Goal: Task Accomplishment & Management: Complete application form

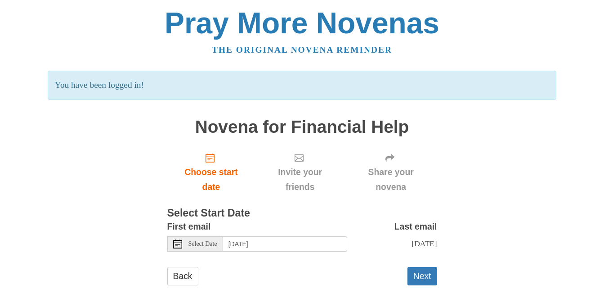
scroll to position [31, 0]
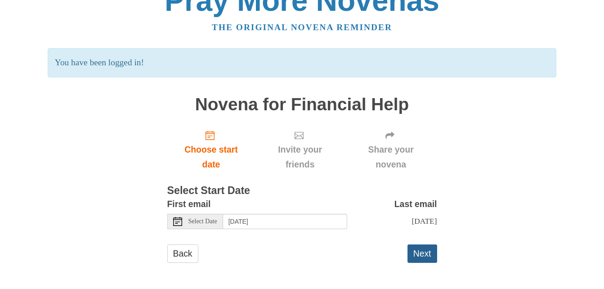
click at [424, 256] on button "Next" at bounding box center [423, 253] width 30 height 18
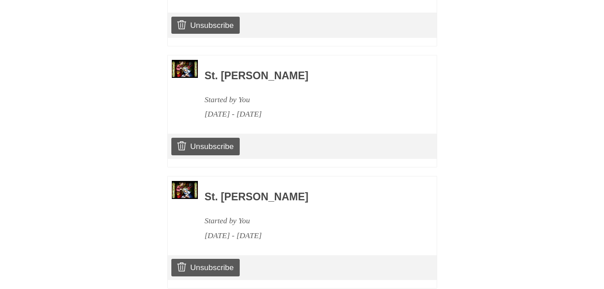
scroll to position [1291, 0]
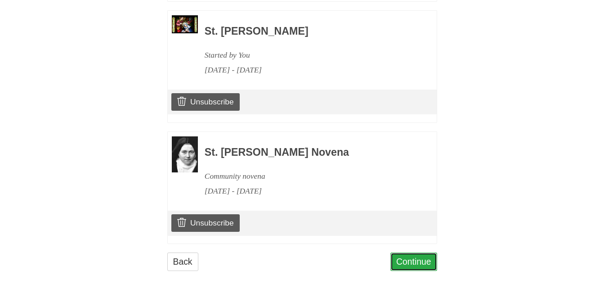
click at [411, 253] on link "Continue" at bounding box center [414, 262] width 47 height 18
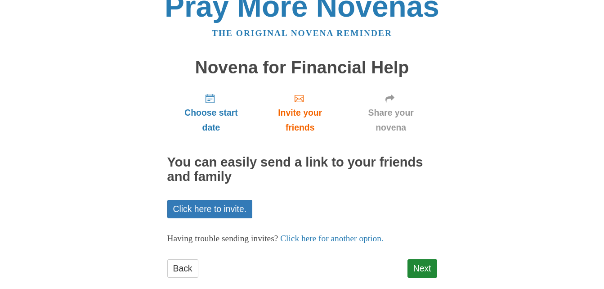
scroll to position [32, 0]
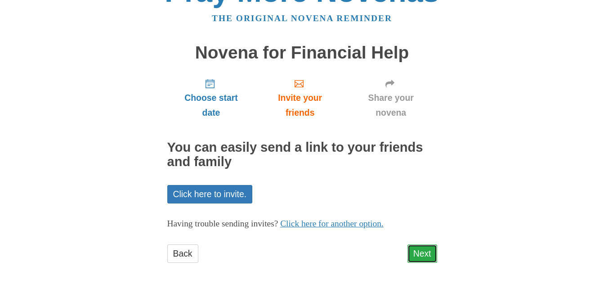
click at [427, 251] on link "Next" at bounding box center [423, 253] width 30 height 18
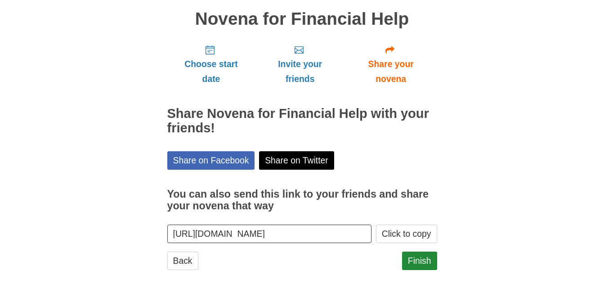
scroll to position [72, 0]
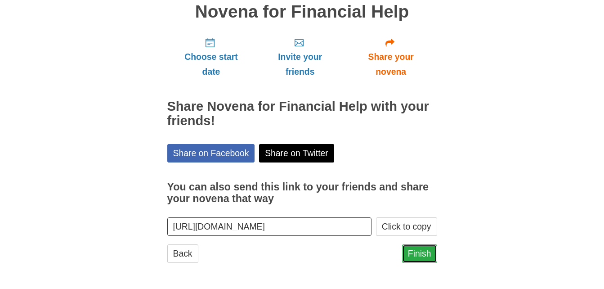
click at [418, 246] on link "Finish" at bounding box center [419, 253] width 35 height 18
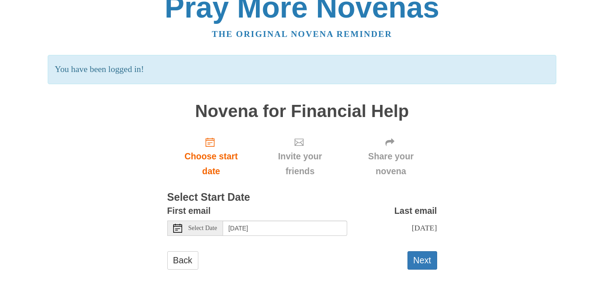
scroll to position [31, 0]
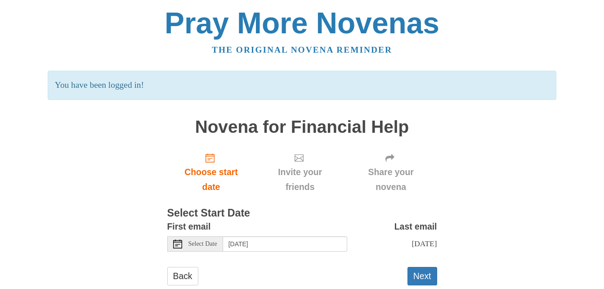
scroll to position [31, 0]
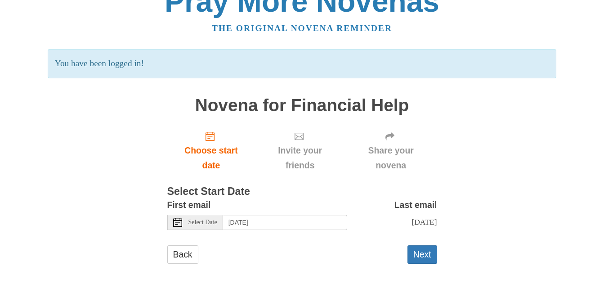
scroll to position [31, 0]
